Goal: Check status

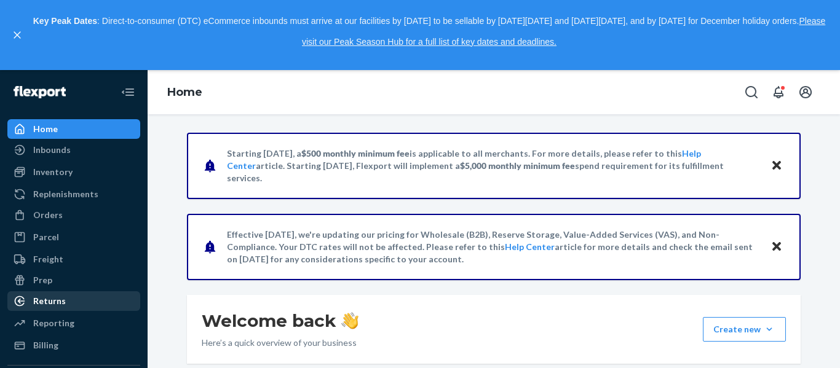
drag, startPoint x: 40, startPoint y: 216, endPoint x: 81, endPoint y: 230, distance: 43.5
click at [40, 216] on div "Orders" at bounding box center [48, 215] width 30 height 12
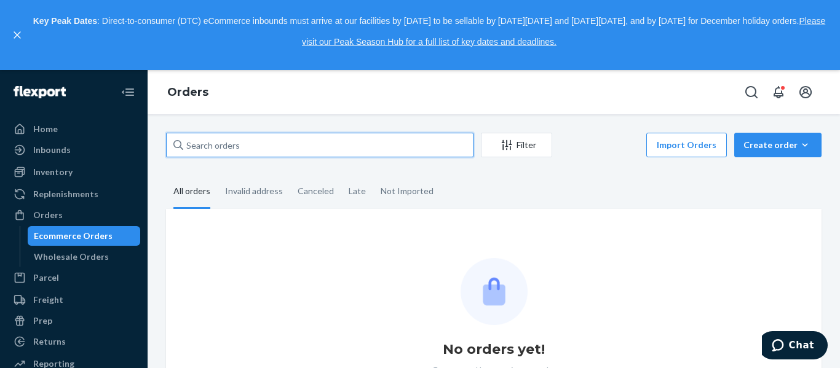
click at [207, 149] on input "text" at bounding box center [319, 145] width 307 height 25
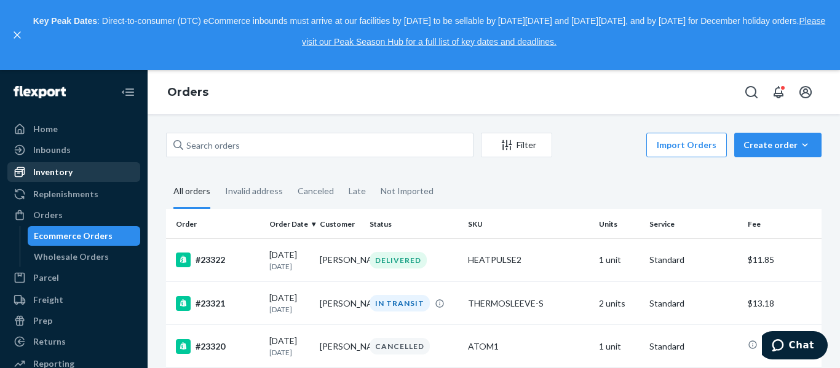
click at [55, 169] on div "Inventory" at bounding box center [52, 172] width 39 height 12
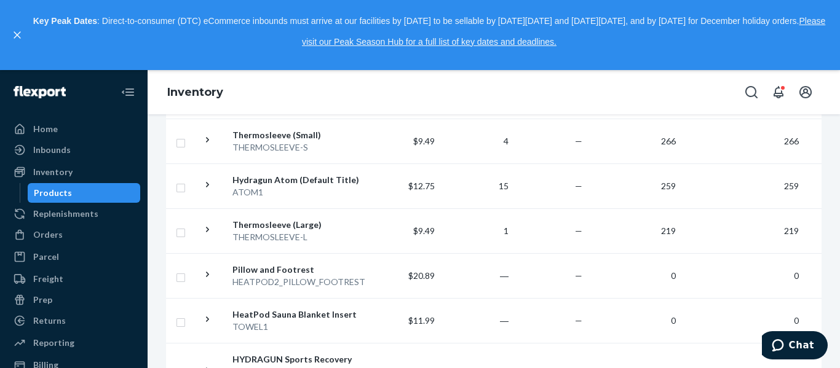
scroll to position [430, 0]
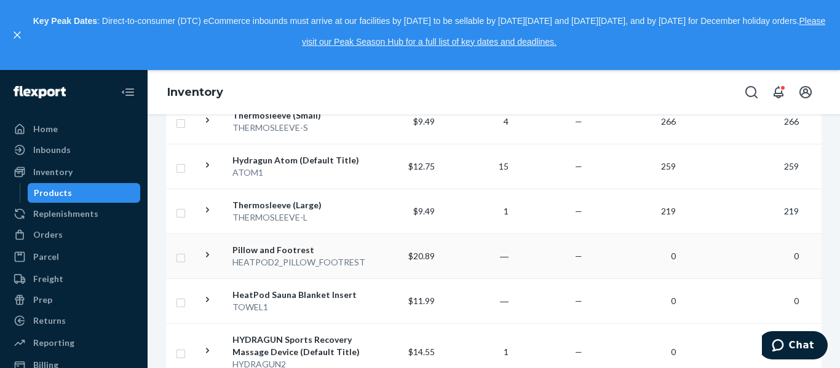
click at [315, 262] on div "HEATPOD2_PILLOW_FOOTREST" at bounding box center [296, 262] width 128 height 12
